Goal: Check status: Check status

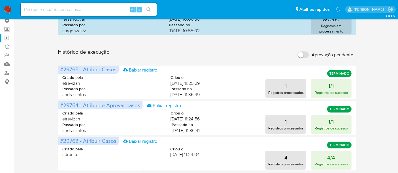
scroll to position [30, 0]
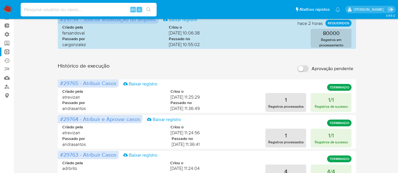
click at [40, 8] on input at bounding box center [89, 9] width 136 height 7
paste input "550094833"
type input "550094833"
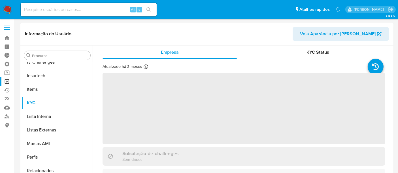
scroll to position [253, 0]
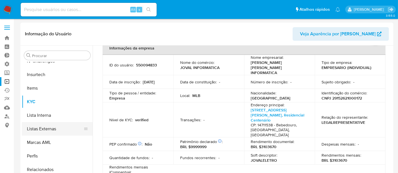
select select "10"
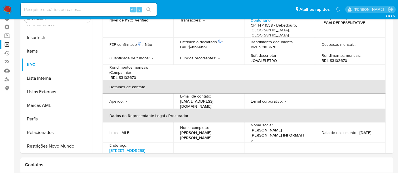
scroll to position [43, 0]
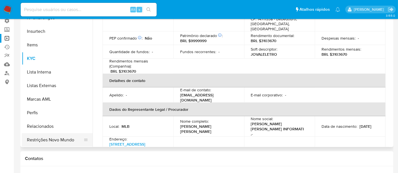
click at [64, 140] on button "Restrições Novo Mundo" at bounding box center [55, 140] width 66 height 14
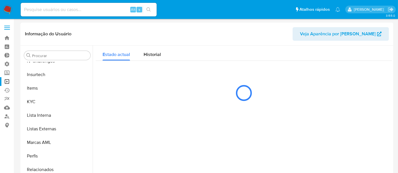
scroll to position [0, 0]
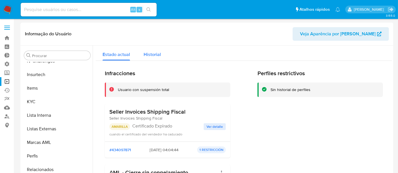
click at [148, 55] on span "Historial" at bounding box center [152, 54] width 17 height 7
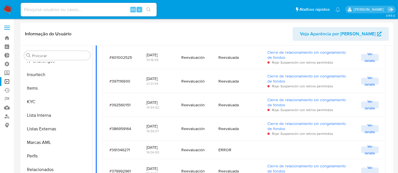
scroll to position [850, 0]
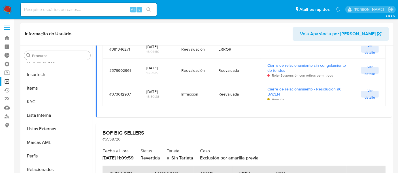
click at [56, 10] on input at bounding box center [89, 9] width 136 height 7
paste input "593588488"
type input "593588488"
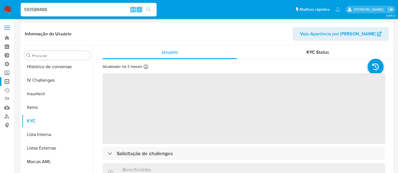
scroll to position [253, 0]
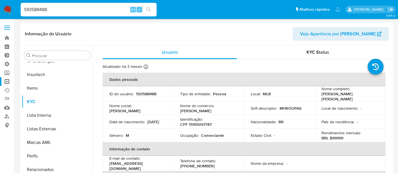
select select "10"
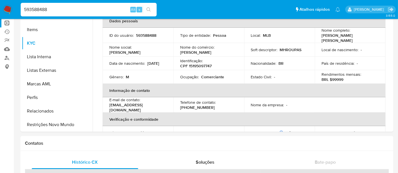
scroll to position [94, 0]
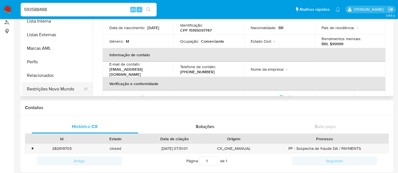
click at [71, 88] on button "Restrições Novo Mundo" at bounding box center [55, 89] width 66 height 14
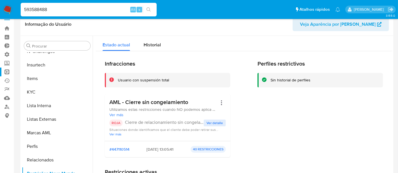
scroll to position [0, 0]
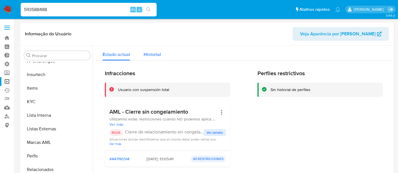
click at [155, 54] on span "Historial" at bounding box center [152, 54] width 17 height 7
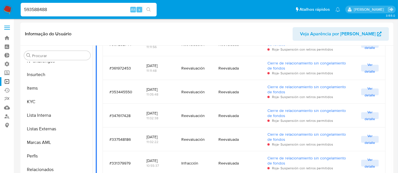
scroll to position [513, 0]
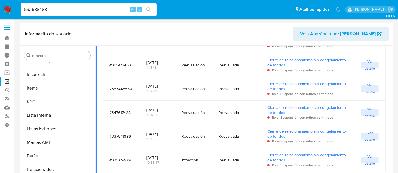
drag, startPoint x: 56, startPoint y: 8, endPoint x: 0, endPoint y: 11, distance: 56.2
click at [0, 11] on nav "Pausado Ver notificaciones 593588488 Alt s Atalhos rápidos Presiona las siguien…" at bounding box center [199, 9] width 398 height 19
paste input "194826039"
type input "194826039"
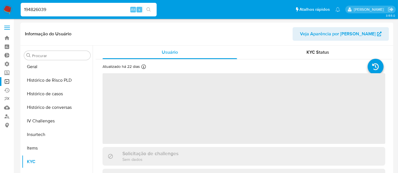
scroll to position [253, 0]
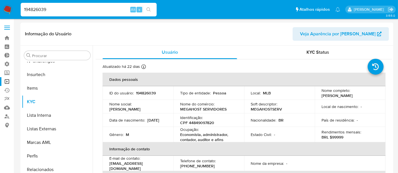
select select "10"
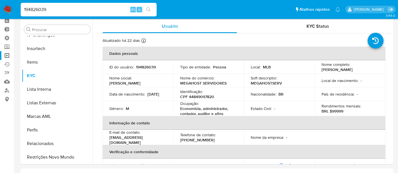
scroll to position [63, 0]
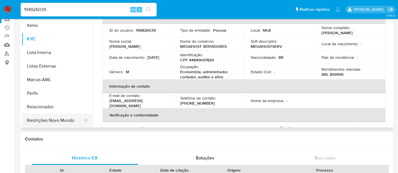
click at [62, 122] on button "Restrições Novo Mundo" at bounding box center [55, 121] width 66 height 14
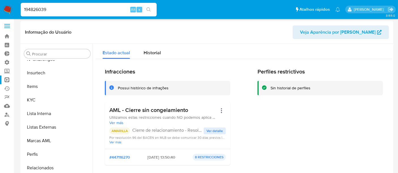
scroll to position [0, 0]
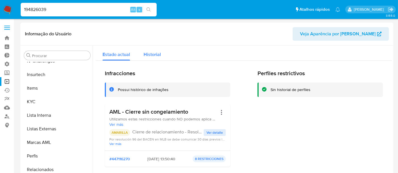
click at [146, 57] on span "Historial" at bounding box center [152, 54] width 17 height 7
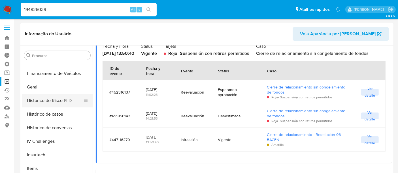
scroll to position [158, 0]
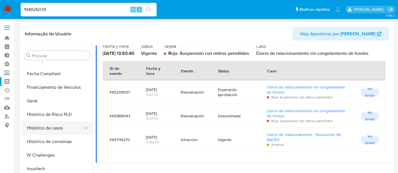
click at [54, 130] on button "Histórico de casos" at bounding box center [55, 129] width 66 height 14
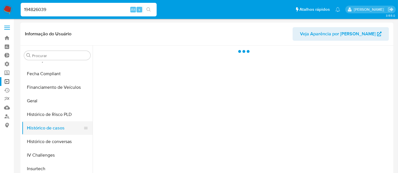
scroll to position [0, 0]
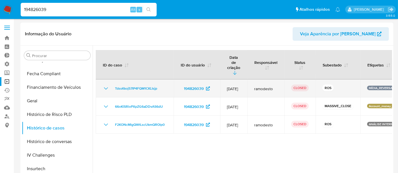
click at [108, 85] on icon "Mostrar/Ocultar" at bounding box center [106, 88] width 7 height 7
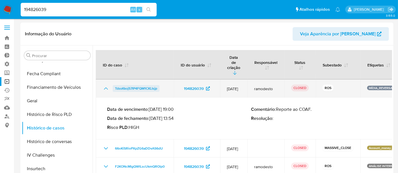
click at [130, 85] on span "TdssKkoj57IP4FQM1CKLIsjp" at bounding box center [136, 88] width 42 height 7
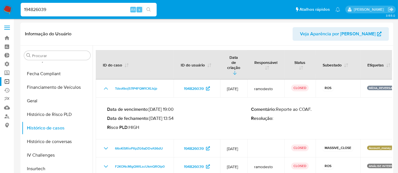
drag, startPoint x: 57, startPoint y: 8, endPoint x: 0, endPoint y: 8, distance: 56.7
click at [0, 8] on nav "Pausado Ver notificaciones 194826039 Alt s Atalhos rápidos Presiona las siguien…" at bounding box center [199, 9] width 398 height 19
paste input "2445447177"
type input "2445447177"
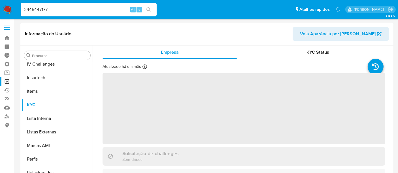
scroll to position [253, 0]
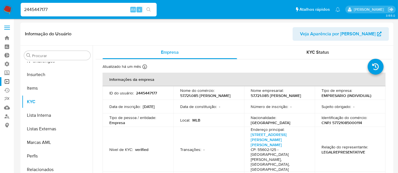
select select "10"
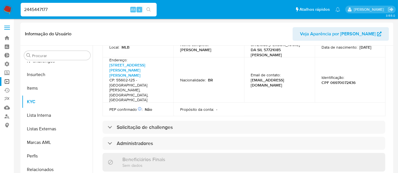
scroll to position [47, 0]
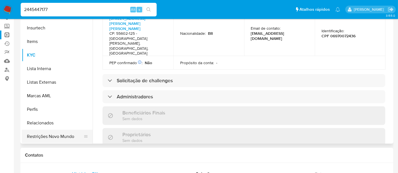
click at [48, 134] on button "Restrições Novo Mundo" at bounding box center [55, 137] width 66 height 14
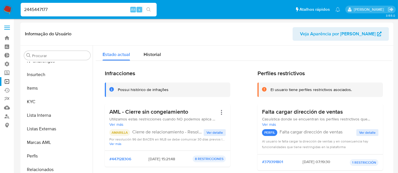
scroll to position [0, 0]
click at [153, 52] on span "Historial" at bounding box center [152, 54] width 17 height 7
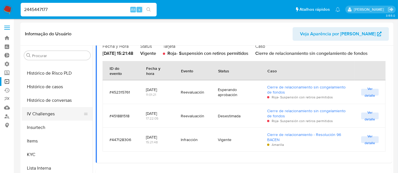
scroll to position [190, 0]
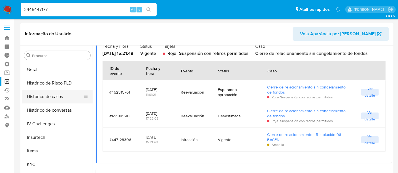
click at [50, 97] on button "Histórico de casos" at bounding box center [55, 97] width 66 height 14
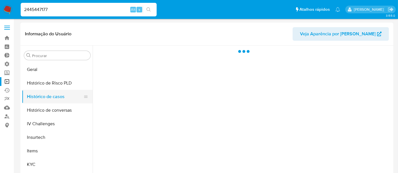
scroll to position [0, 0]
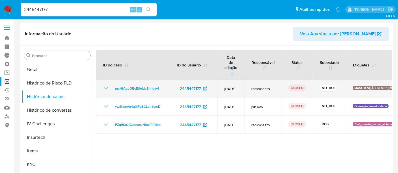
click at [102, 80] on td "myHtAguORcE0eIdvShrIgvv1" at bounding box center [133, 89] width 74 height 18
click at [105, 85] on icon "Mostrar/Ocultar" at bounding box center [106, 88] width 7 height 7
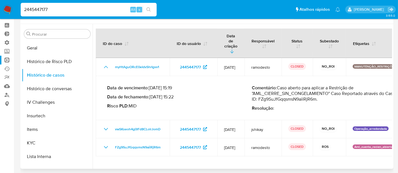
scroll to position [31, 0]
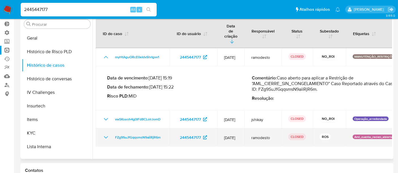
click at [105, 134] on icon "Mostrar/Ocultar" at bounding box center [106, 137] width 7 height 7
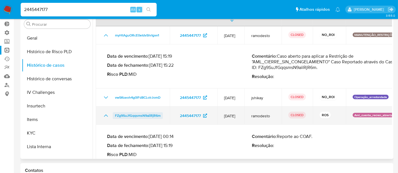
click at [125, 112] on span "FZg9SuJfGqqsmsN9aiiRjR6m" at bounding box center [138, 115] width 46 height 7
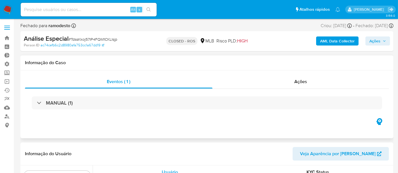
scroll to position [253, 0]
select select "10"
drag, startPoint x: 71, startPoint y: 40, endPoint x: 120, endPoint y: 41, distance: 48.7
click at [120, 41] on div "Análise Especial # TdssKkoj57IP4FQM1CKLIsjp" at bounding box center [84, 39] width 120 height 8
click at [39, 8] on input at bounding box center [89, 9] width 136 height 7
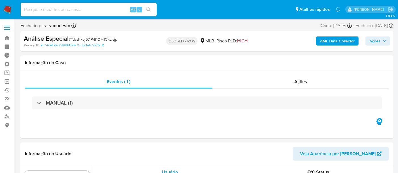
paste input "TdssKkoj57IP4FQM1CKLIsjp"
type input "TdssKkoj57IP4FQM1CKLIsjp"
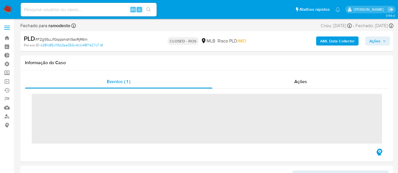
scroll to position [253, 0]
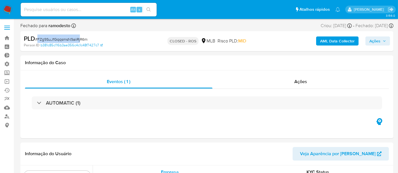
select select "10"
drag, startPoint x: 59, startPoint y: 40, endPoint x: 86, endPoint y: 40, distance: 27.8
click at [86, 40] on span "# FZg9SuJfGqqsmsN9aiiRjR6m" at bounding box center [61, 40] width 52 height 6
click at [51, 37] on span "# FZg9SuJfGqqsmsN9aiiRjR6m" at bounding box center [61, 40] width 52 height 6
drag, startPoint x: 38, startPoint y: 39, endPoint x: 89, endPoint y: 38, distance: 51.0
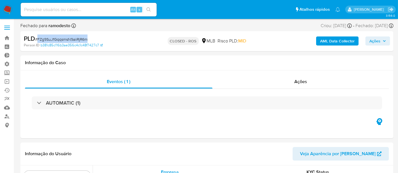
click at [89, 38] on div "PLD # FZg9SuJfGqqsmsN9aiiRjR6m" at bounding box center [84, 39] width 120 height 8
copy span "FZg9SuJfGqqsmsN9aiiRjR6m"
